Goal: Check status: Check status

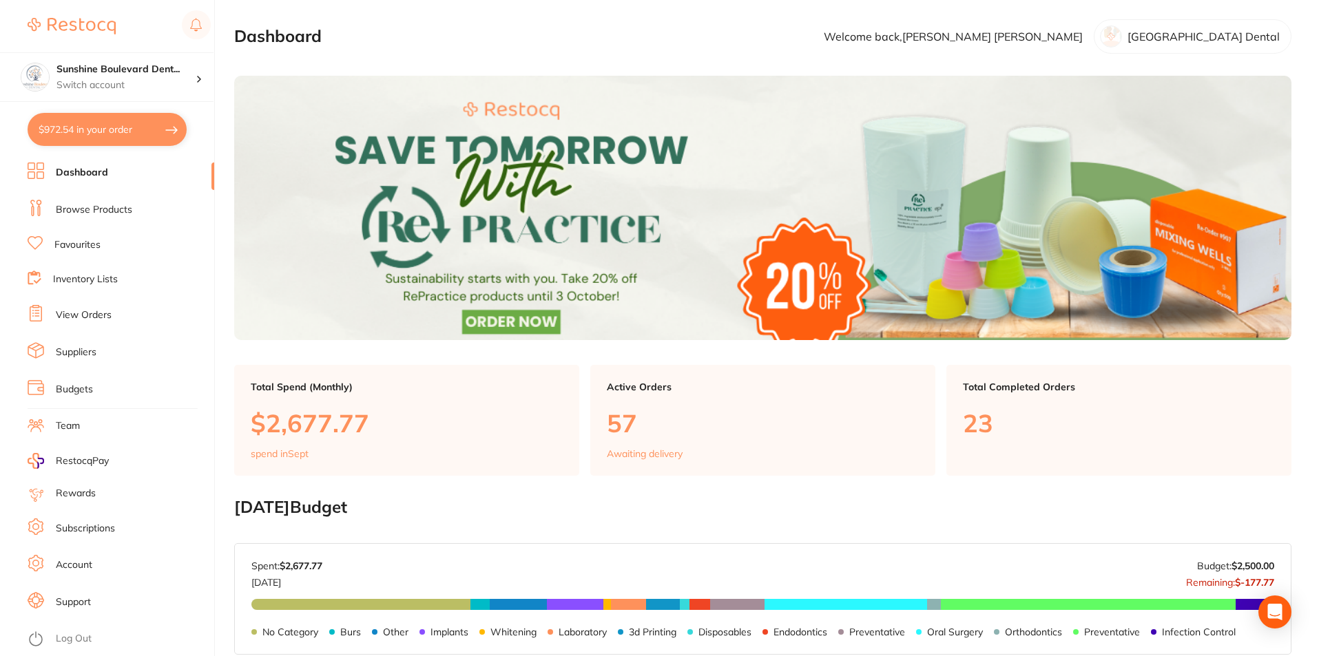
click at [87, 318] on link "View Orders" at bounding box center [84, 316] width 56 height 14
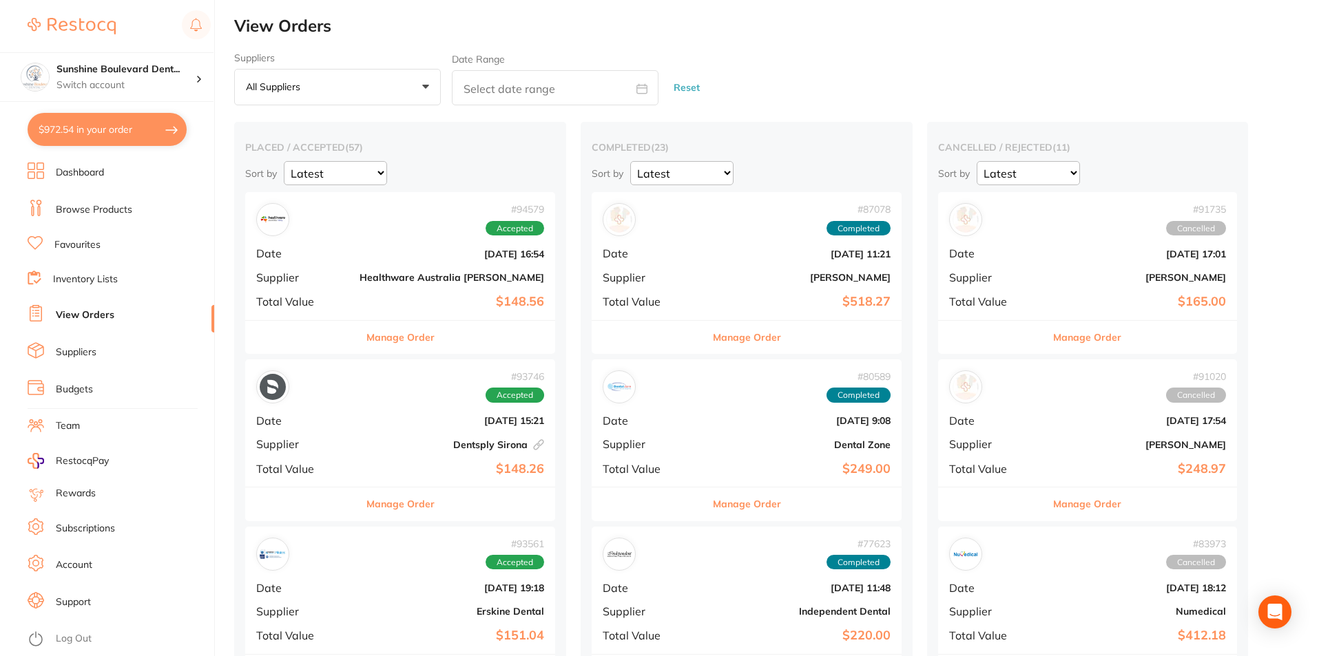
click at [368, 336] on button "Manage Order" at bounding box center [400, 337] width 68 height 33
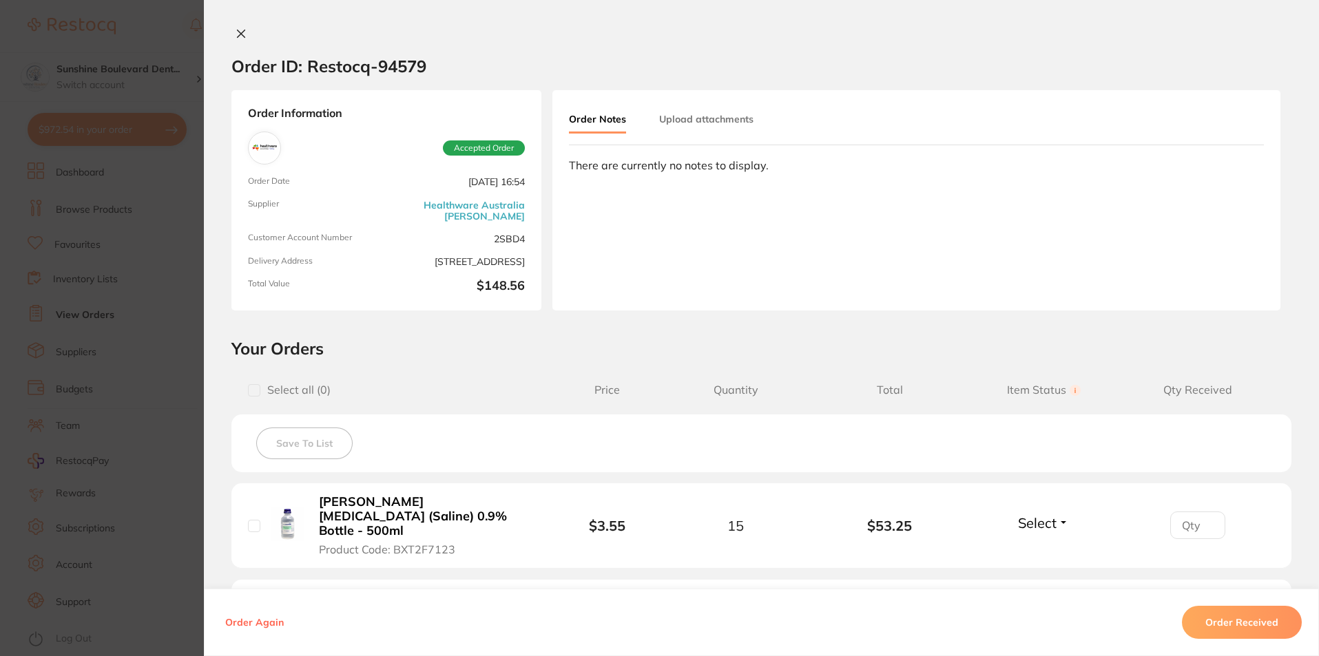
click at [236, 28] on icon at bounding box center [241, 33] width 11 height 11
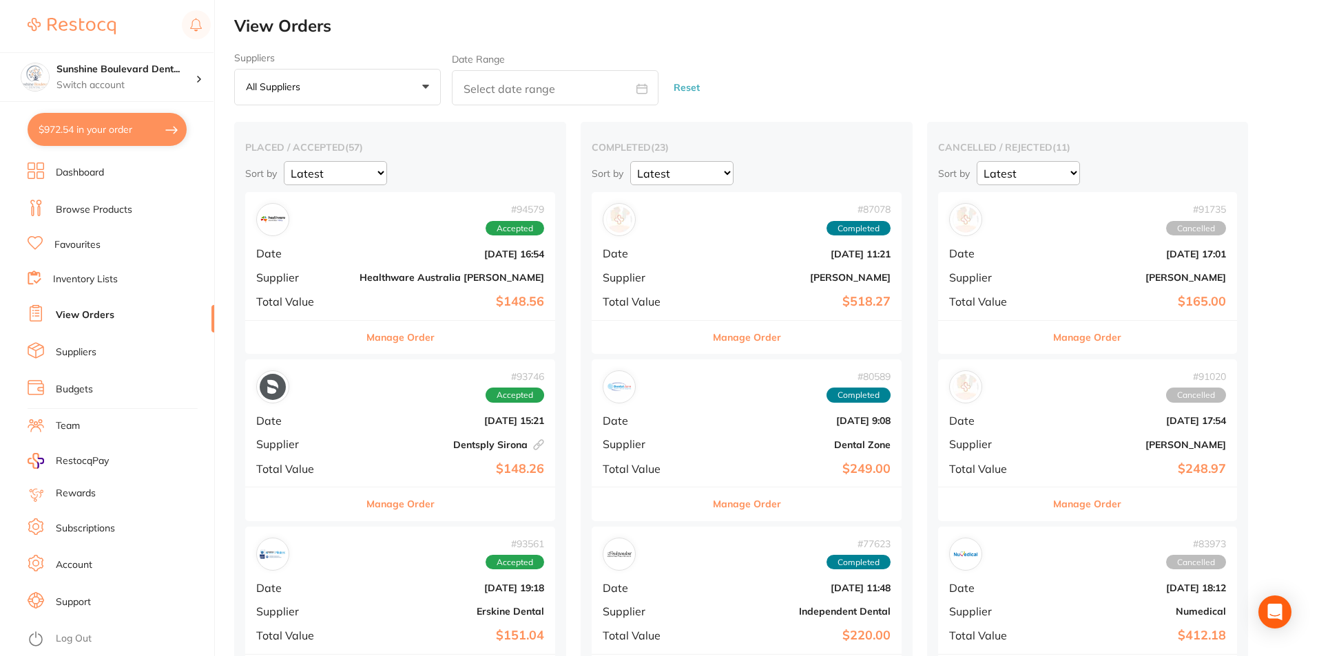
click at [368, 337] on button "Manage Order" at bounding box center [400, 337] width 68 height 33
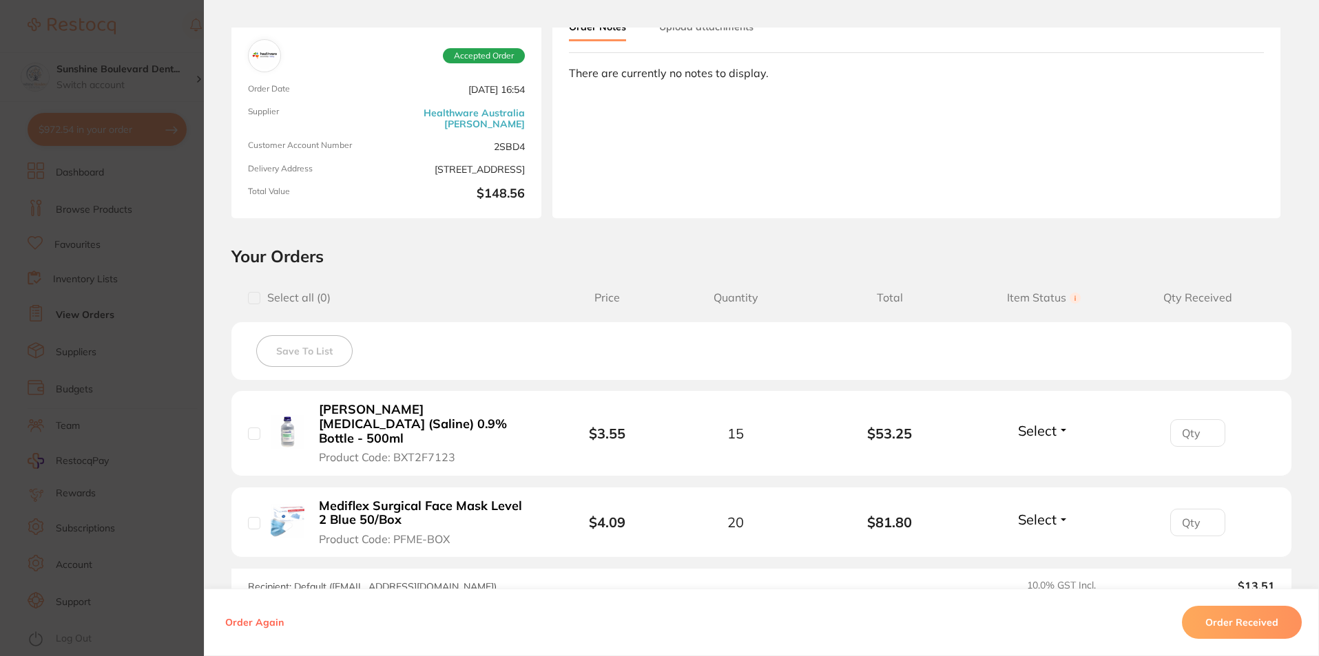
scroll to position [262, 0]
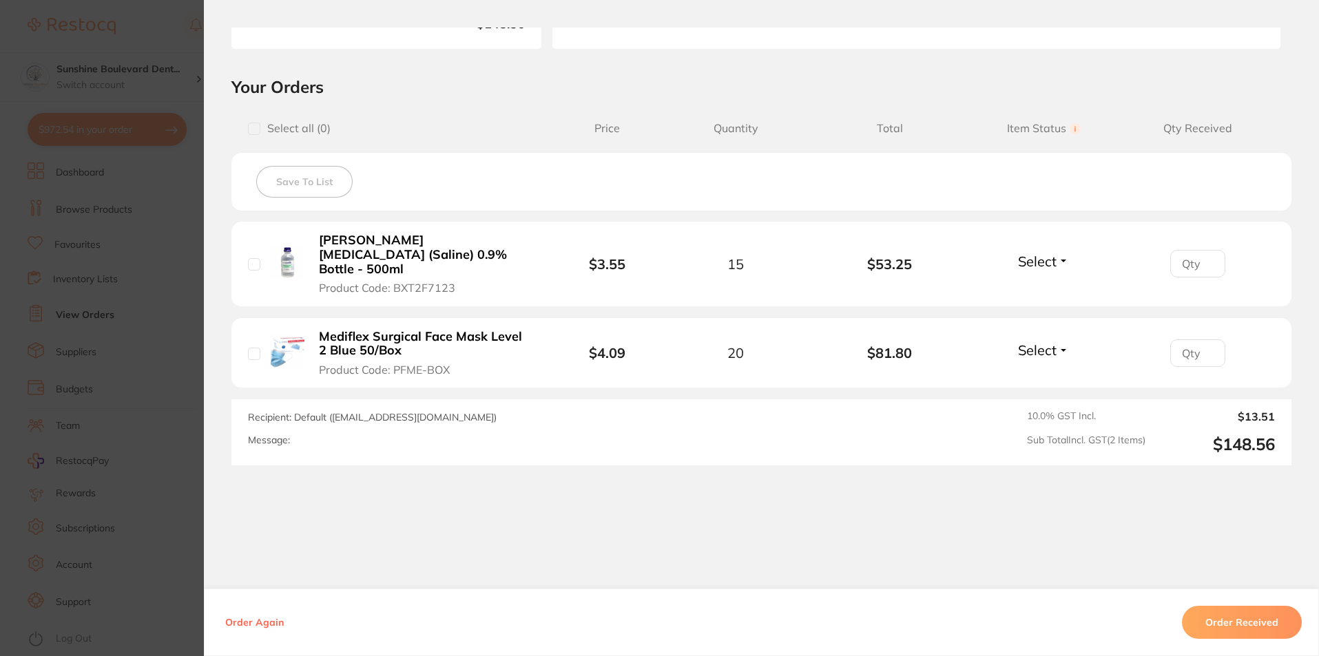
click at [1041, 258] on span "Select" at bounding box center [1037, 261] width 39 height 17
